Goal: Communication & Community: Share content

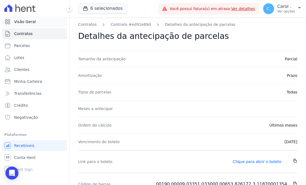
click at [37, 23] on link "Visão Geral" at bounding box center [34, 21] width 65 height 11
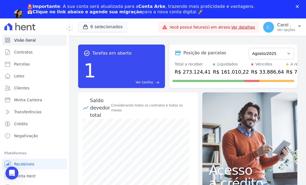
click at [151, 84] on span "Ver tarefas" at bounding box center [145, 82] width 18 height 5
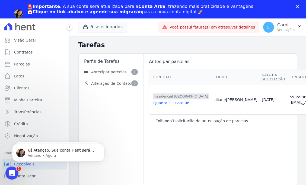
click at [164, 154] on div "Antecipar parcelas Ordenar por: Mais recentes Ordenar por: Menos recentes Outra…" at bounding box center [303, 126] width 321 height 145
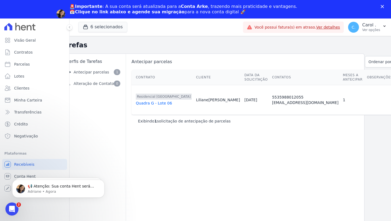
scroll to position [0, 21]
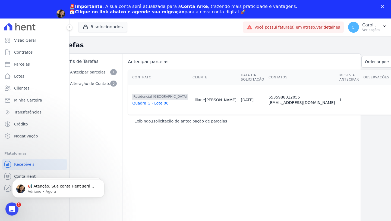
click at [306, 167] on div "Antecipar parcelas Ordenar por: Mais recentes Ordenar por: Menos recentes Outra…" at bounding box center [282, 144] width 321 height 180
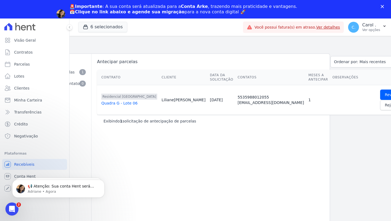
scroll to position [0, 56]
click at [306, 105] on span "Rejeitar" at bounding box center [388, 104] width 15 height 5
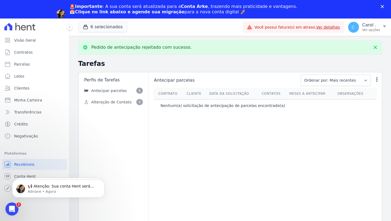
scroll to position [0, 0]
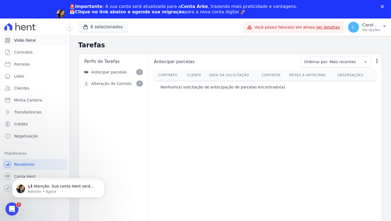
click at [40, 40] on link "Visão Geral" at bounding box center [34, 40] width 65 height 11
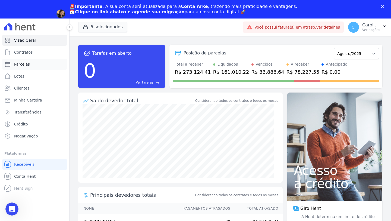
click at [32, 64] on link "Parcelas" at bounding box center [34, 64] width 65 height 11
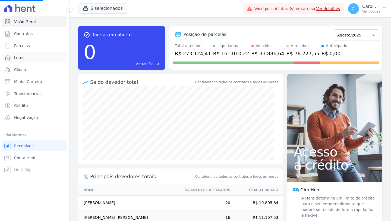
select select
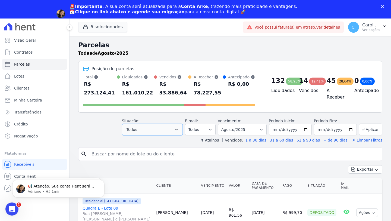
click at [178, 130] on icon "button" at bounding box center [176, 130] width 3 height 2
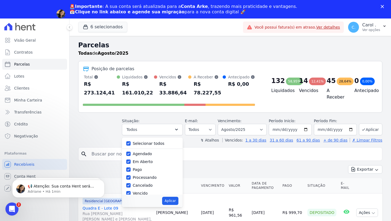
click at [156, 143] on label "Selecionar todos" at bounding box center [149, 143] width 32 height 4
click at [131, 143] on input "Selecionar todos" at bounding box center [128, 143] width 4 height 4
checkbox input "false"
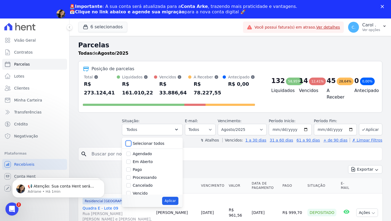
checkbox input "false"
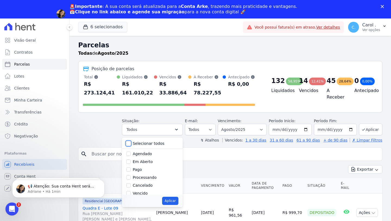
checkbox input "false"
click at [130, 185] on input "Vencido" at bounding box center [128, 193] width 4 height 4
checkbox input "true"
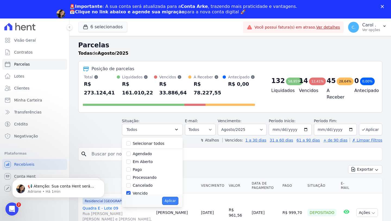
click at [170, 185] on button "Aplicar" at bounding box center [170, 200] width 16 height 8
select select "overdue"
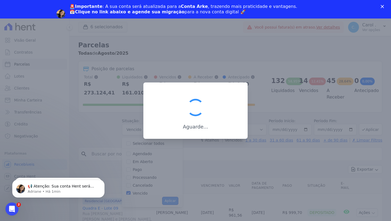
scroll to position [8, 0]
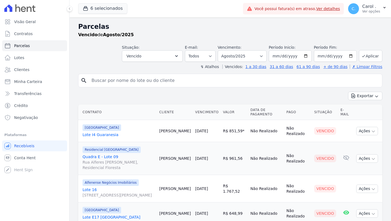
select select
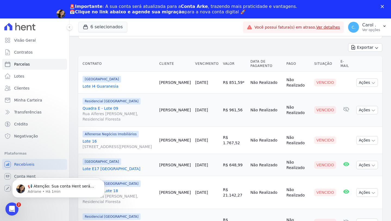
scroll to position [68, 0]
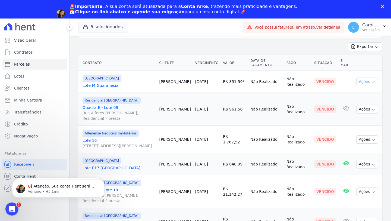
click at [365, 81] on button "Ações" at bounding box center [367, 81] width 22 height 8
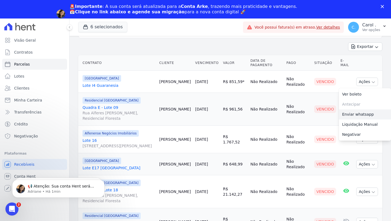
click at [354, 114] on link "Enviar whatsapp" at bounding box center [365, 114] width 52 height 10
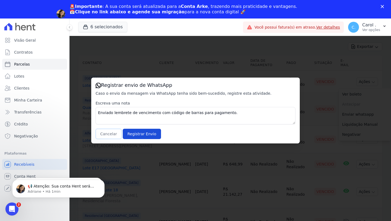
click at [110, 134] on button "Cancelar" at bounding box center [109, 134] width 26 height 10
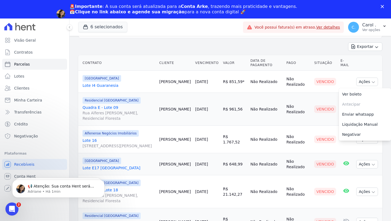
click at [243, 121] on td "R$ 961,56" at bounding box center [234, 109] width 27 height 33
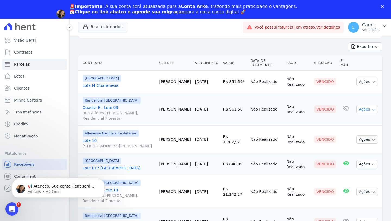
click at [356, 109] on button "Ações" at bounding box center [367, 109] width 22 height 8
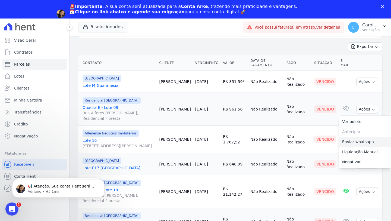
click at [354, 139] on link "Enviar whatsapp" at bounding box center [365, 142] width 52 height 10
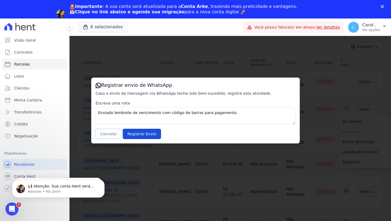
click at [109, 131] on button "Cancelar" at bounding box center [109, 134] width 26 height 10
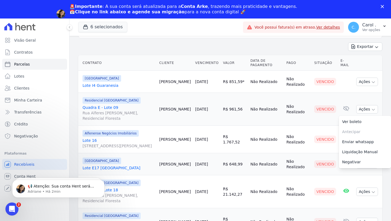
click at [321, 150] on td "Vencido" at bounding box center [325, 139] width 26 height 27
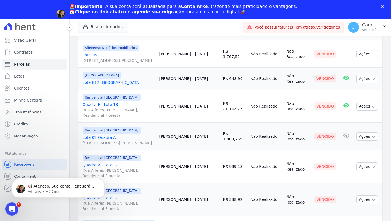
scroll to position [158, 0]
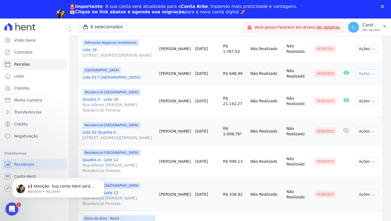
click at [362, 76] on button "Ações" at bounding box center [367, 73] width 22 height 8
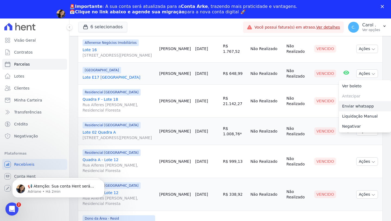
click at [354, 108] on link "Enviar whatsapp" at bounding box center [365, 106] width 52 height 10
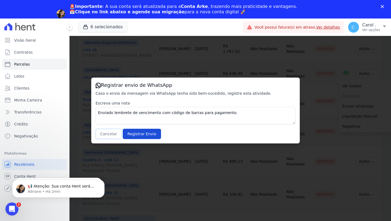
click at [111, 135] on button "Cancelar" at bounding box center [109, 134] width 26 height 10
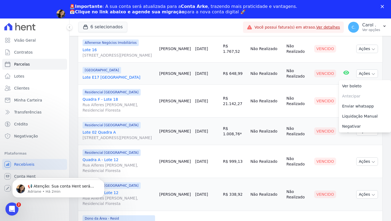
click at [233, 115] on td "R$ 21.142,27" at bounding box center [234, 100] width 27 height 33
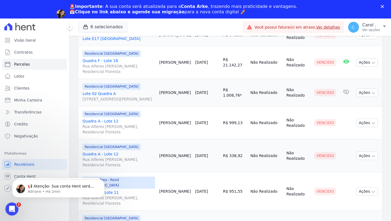
scroll to position [203, 0]
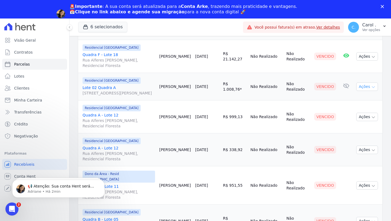
click at [360, 86] on button "Ações" at bounding box center [367, 86] width 22 height 8
click at [356, 123] on link "Enviar whatsapp" at bounding box center [365, 119] width 52 height 10
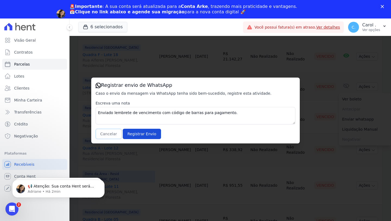
click at [115, 135] on button "Cancelar" at bounding box center [109, 134] width 26 height 10
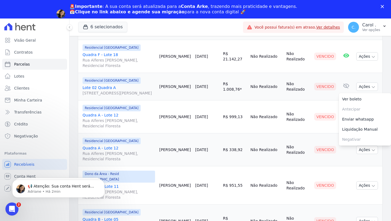
click at [265, 133] on td "Não Realizado" at bounding box center [266, 116] width 36 height 33
click at [361, 121] on button "Ações" at bounding box center [367, 116] width 22 height 8
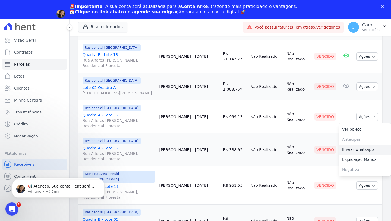
click at [356, 154] on link "Enviar whatsapp" at bounding box center [365, 149] width 52 height 10
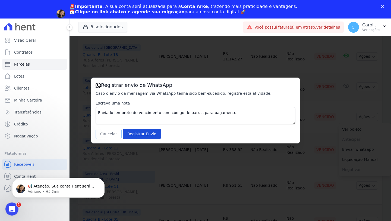
click at [110, 133] on button "Cancelar" at bounding box center [109, 134] width 26 height 10
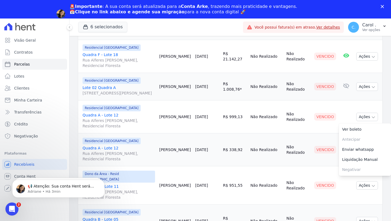
click at [236, 162] on td "R$ 338,92" at bounding box center [234, 149] width 27 height 33
click at [359, 154] on button "Ações" at bounding box center [367, 149] width 22 height 8
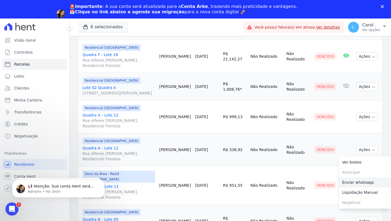
click at [359, 185] on link "Enviar whatsapp" at bounding box center [365, 182] width 52 height 10
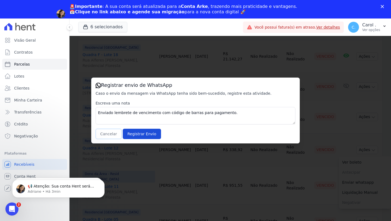
click at [111, 136] on button "Cancelar" at bounding box center [109, 134] width 26 height 10
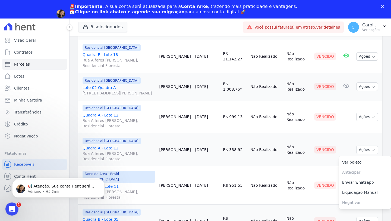
click at [265, 173] on td "Não Realizado" at bounding box center [266, 185] width 36 height 38
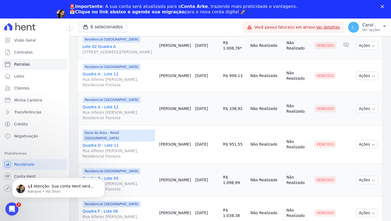
scroll to position [256, 0]
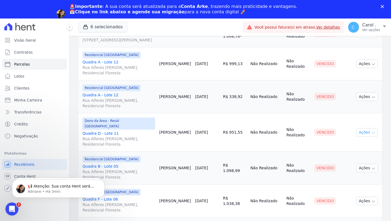
click at [364, 136] on button "Ações" at bounding box center [367, 132] width 22 height 8
click at [351, 165] on link "Enviar whatsapp" at bounding box center [365, 165] width 52 height 10
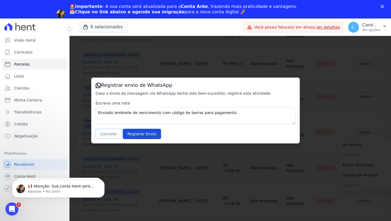
click at [100, 133] on button "Cancelar" at bounding box center [109, 134] width 26 height 10
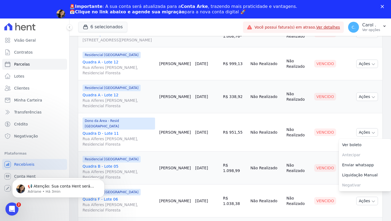
click at [248, 177] on td "Não Realizado" at bounding box center [266, 167] width 36 height 33
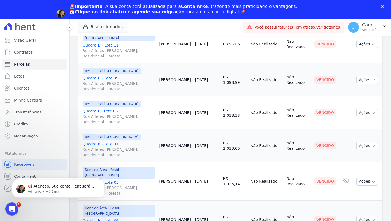
scroll to position [347, 0]
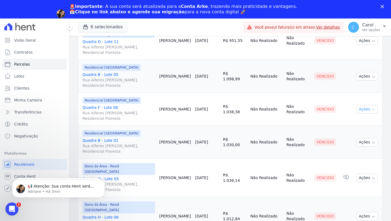
click at [360, 107] on button "Ações" at bounding box center [367, 109] width 22 height 8
click at [354, 142] on link "Enviar whatsapp" at bounding box center [365, 142] width 52 height 10
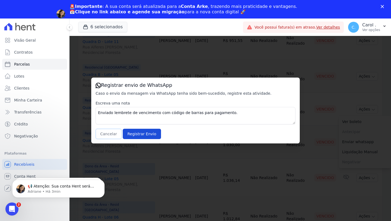
click at [102, 135] on button "Cancelar" at bounding box center [109, 134] width 26 height 10
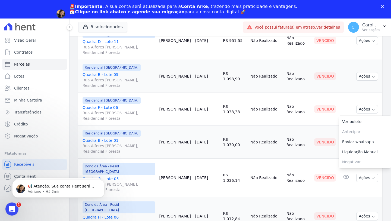
click at [203, 162] on td "15/08/2025" at bounding box center [207, 177] width 28 height 38
click at [364, 143] on button "Ações" at bounding box center [367, 142] width 22 height 8
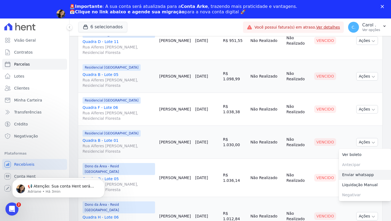
click at [356, 174] on link "Enviar whatsapp" at bounding box center [365, 175] width 52 height 10
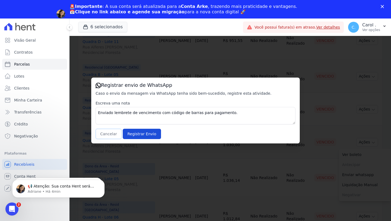
click at [114, 133] on button "Cancelar" at bounding box center [109, 134] width 26 height 10
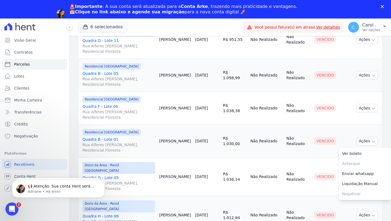
scroll to position [349, 0]
click at [321, 184] on td "Vencido" at bounding box center [325, 176] width 26 height 38
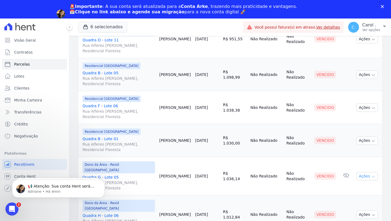
click at [362, 172] on button "Ações" at bounding box center [367, 176] width 22 height 8
click at [351, 203] on link "Enviar whatsapp" at bounding box center [365, 208] width 52 height 10
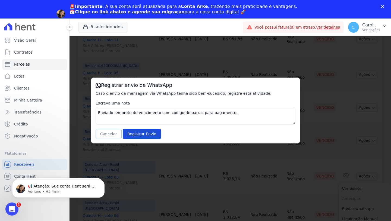
click at [108, 132] on button "Cancelar" at bounding box center [109, 134] width 26 height 10
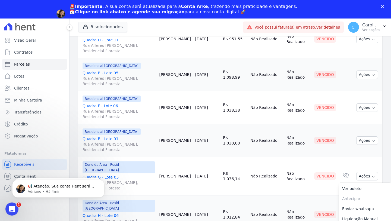
click at [384, 152] on div "Contrato Cliente Vencimento Valor Data de Pagamento Pago Situação E-mail Centra…" at bounding box center [231, 4] width 322 height 464
click at [365, 210] on button "Ações" at bounding box center [367, 214] width 22 height 8
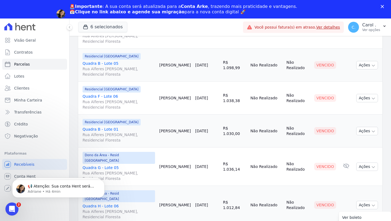
scroll to position [375, 0]
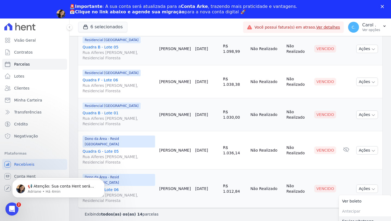
click at [344, 216] on link "Enviar whatsapp" at bounding box center [365, 221] width 52 height 10
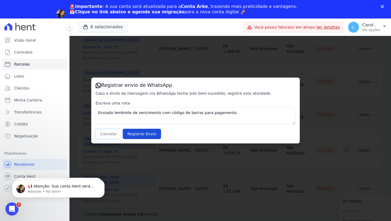
click at [110, 133] on button "Cancelar" at bounding box center [109, 134] width 26 height 10
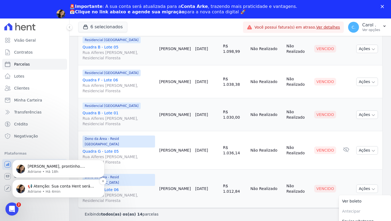
click at [57, 189] on p "Adriane • Há 4min" at bounding box center [63, 191] width 70 height 5
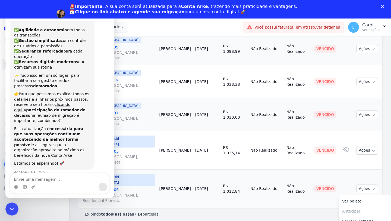
scroll to position [57, 0]
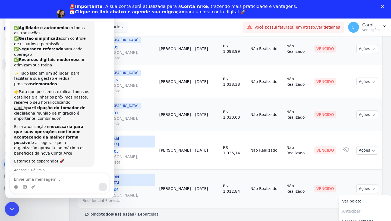
click at [11, 208] on icon "Encerramento do Messenger da Intercom" at bounding box center [11, 208] width 4 height 2
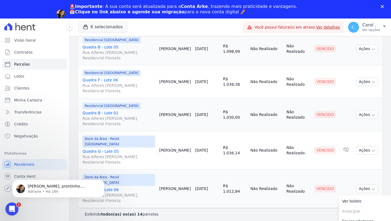
scroll to position [0, 0]
click at [41, 36] on link "Visão Geral" at bounding box center [34, 40] width 65 height 11
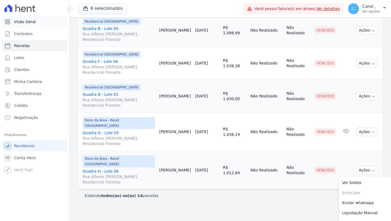
scroll to position [349, 0]
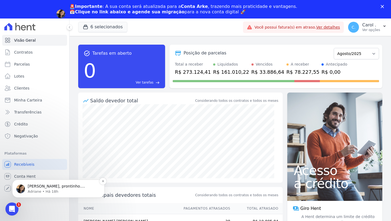
click at [39, 187] on p "[PERSON_NAME], prontinho. Contrato ajustado. ; )" at bounding box center [63, 185] width 70 height 5
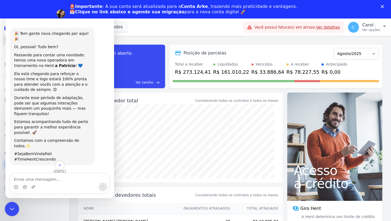
scroll to position [6, 0]
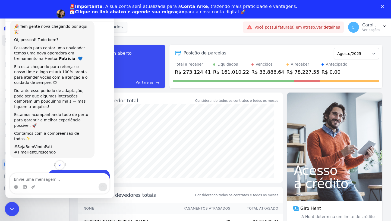
drag, startPoint x: 14, startPoint y: 205, endPoint x: 23, endPoint y: 288, distance: 84.2
click at [15, 203] on div "Encerramento do Messenger da Intercom" at bounding box center [11, 207] width 13 height 13
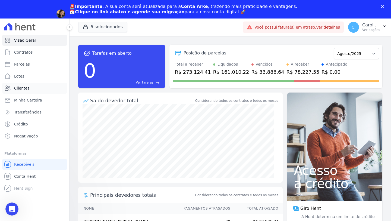
click at [20, 87] on span "Clientes" at bounding box center [21, 87] width 15 height 5
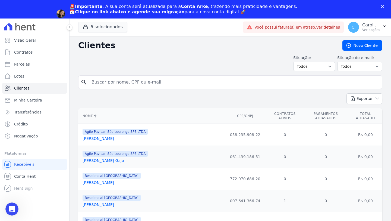
click at [383, 7] on icon "Fechar" at bounding box center [382, 6] width 3 height 3
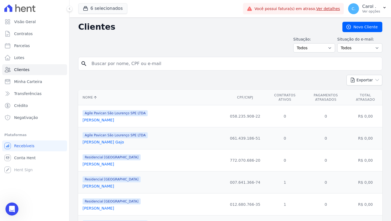
click at [254, 63] on input "search" at bounding box center [234, 63] width 292 height 11
type input "andre"
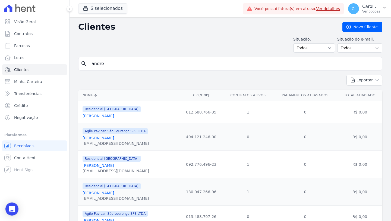
click at [111, 71] on form "search andre" at bounding box center [230, 66] width 304 height 18
click at [108, 64] on input "andre" at bounding box center [234, 63] width 292 height 11
click at [114, 167] on link "André De Mesquita Duarte" at bounding box center [99, 165] width 32 height 4
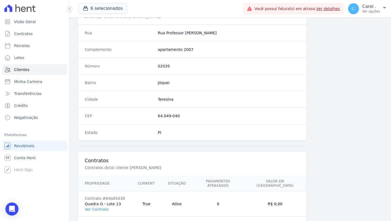
scroll to position [288, 0]
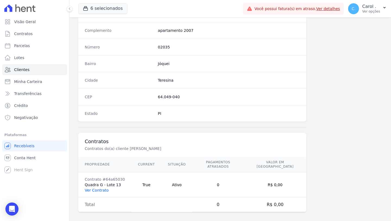
click at [91, 188] on link "Ver Contrato" at bounding box center [97, 190] width 24 height 4
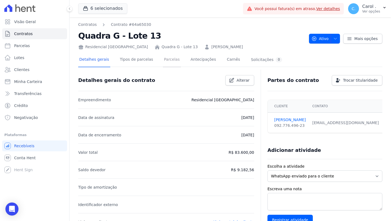
click at [172, 59] on link "Parcelas" at bounding box center [172, 60] width 18 height 14
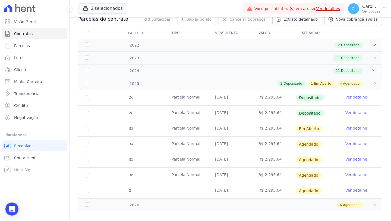
scroll to position [70, 0]
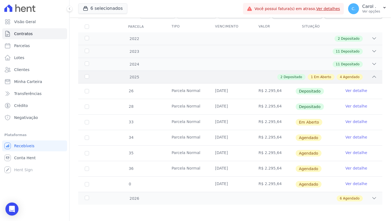
click at [372, 74] on icon at bounding box center [374, 76] width 5 height 5
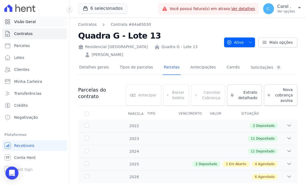
click at [45, 18] on link "Visão Geral" at bounding box center [34, 21] width 65 height 11
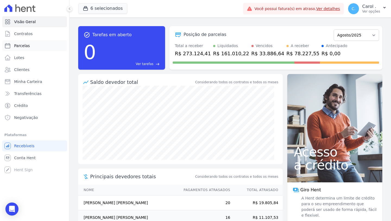
click at [32, 44] on link "Parcelas" at bounding box center [34, 45] width 65 height 11
select select
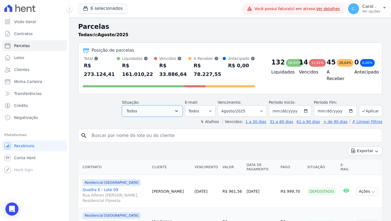
click at [182, 113] on button "Todos" at bounding box center [152, 110] width 61 height 11
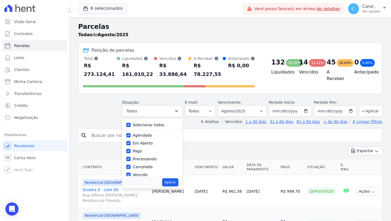
click at [147, 126] on label "Selecionar todos" at bounding box center [149, 125] width 32 height 4
click at [131, 126] on input "Selecionar todos" at bounding box center [128, 125] width 4 height 4
checkbox input "false"
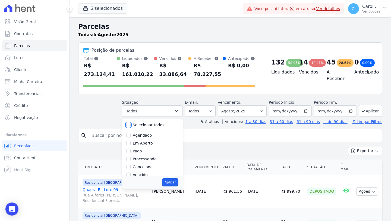
checkbox input "false"
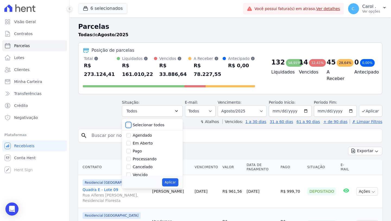
checkbox input "false"
click at [131, 174] on input "Vencido" at bounding box center [128, 174] width 4 height 4
checkbox input "true"
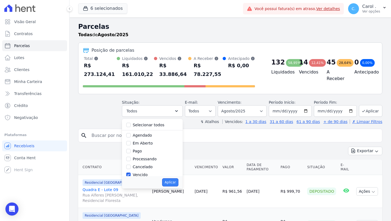
click at [173, 181] on button "Aplicar" at bounding box center [170, 182] width 16 height 8
select select "overdue"
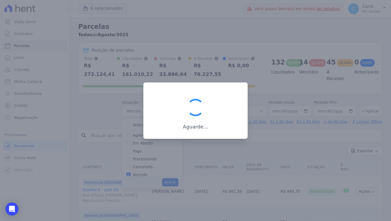
scroll to position [8, 0]
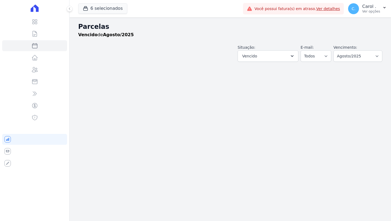
select select
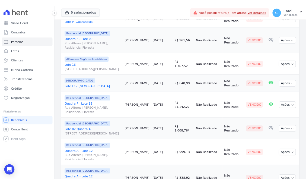
scroll to position [117, 0]
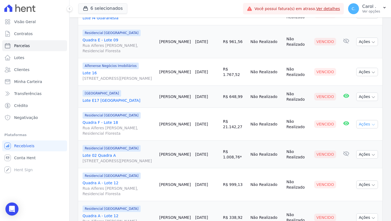
click at [365, 126] on button "Ações" at bounding box center [367, 124] width 22 height 8
click at [353, 153] on link "Enviar whatsapp" at bounding box center [365, 157] width 52 height 10
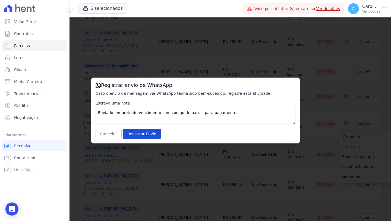
click at [110, 133] on button "Cancelar" at bounding box center [109, 134] width 26 height 10
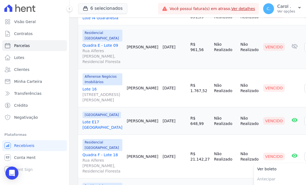
scroll to position [127, 0]
